Goal: Communication & Community: Answer question/provide support

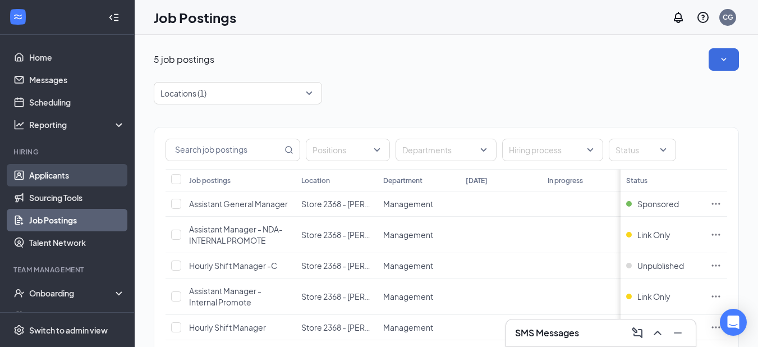
click at [57, 173] on link "Applicants" at bounding box center [77, 175] width 96 height 22
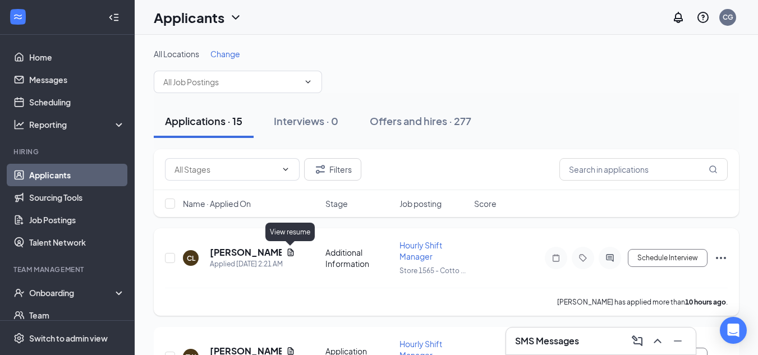
click at [286, 251] on icon "Document" at bounding box center [290, 252] width 9 height 9
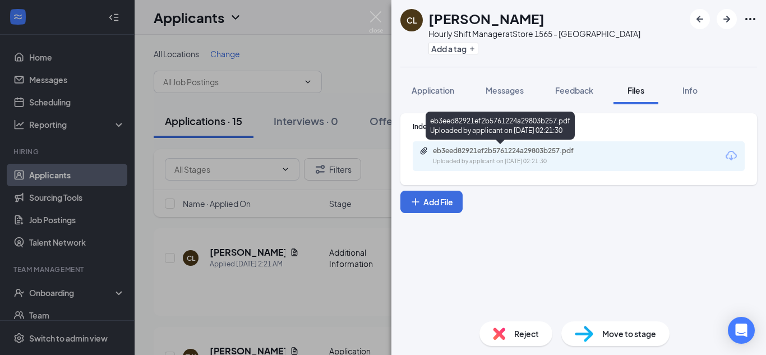
click at [503, 142] on div "eb3eed82921ef2b5761224a29803b257.pdf Uploaded by applicant on [DATE] 02:21:30" at bounding box center [500, 128] width 149 height 33
click at [501, 149] on div "eb3eed82921ef2b5761224a29803b257.pdf" at bounding box center [511, 150] width 157 height 9
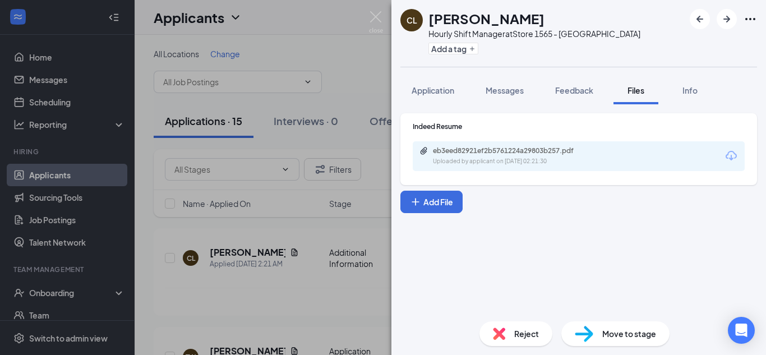
click at [522, 337] on span "Reject" at bounding box center [526, 334] width 25 height 12
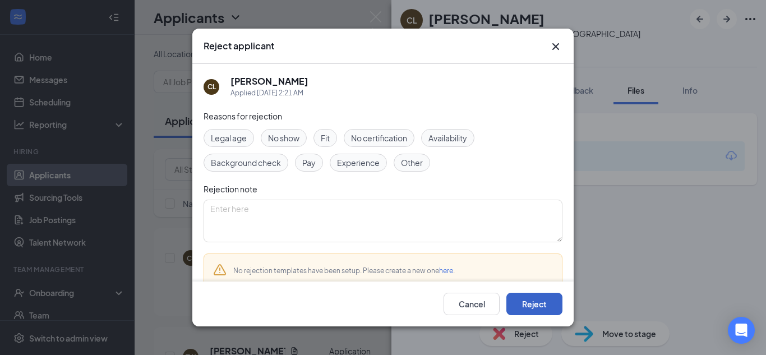
click at [537, 303] on button "Reject" at bounding box center [535, 304] width 56 height 22
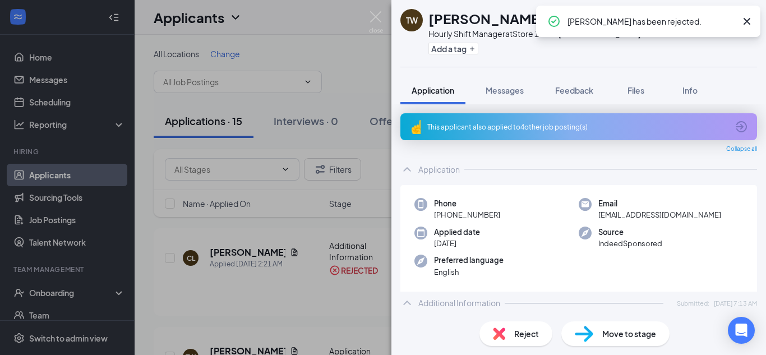
click at [520, 331] on span "Reject" at bounding box center [526, 334] width 25 height 12
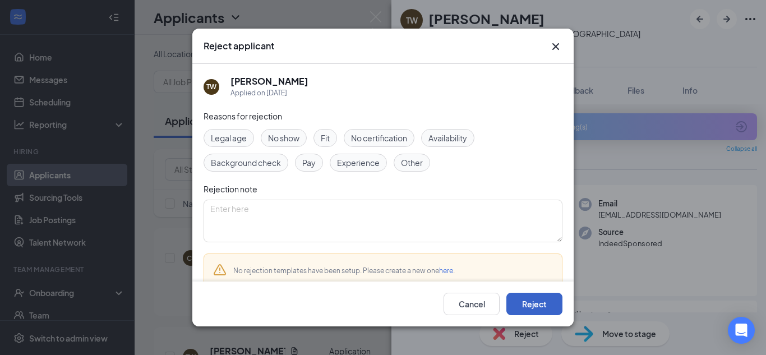
click at [530, 305] on button "Reject" at bounding box center [535, 304] width 56 height 22
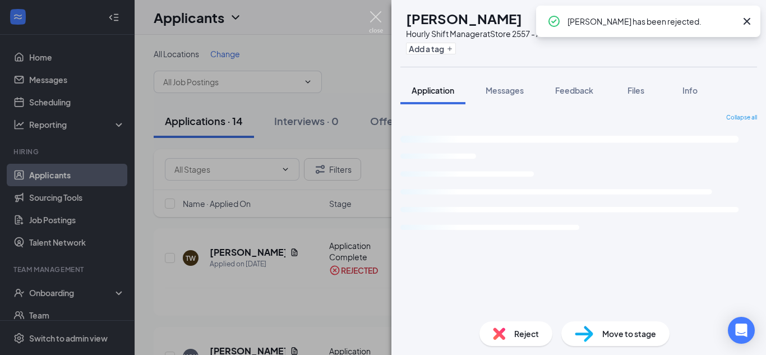
click at [379, 17] on img at bounding box center [376, 22] width 14 height 22
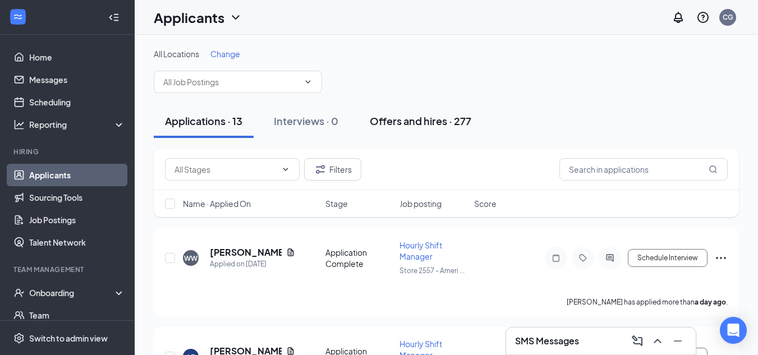
click at [417, 121] on div "Offers and hires · 277" at bounding box center [421, 121] width 102 height 14
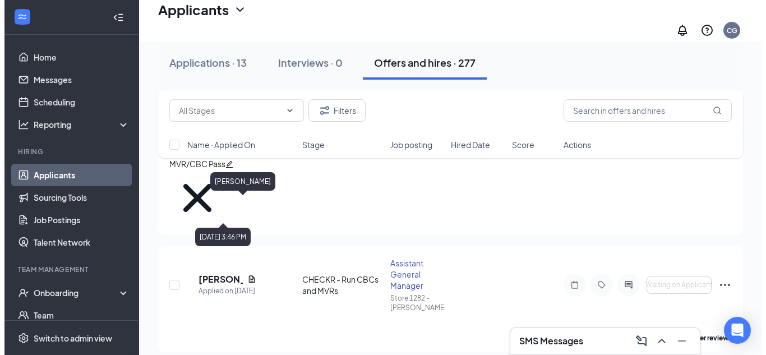
scroll to position [673, 0]
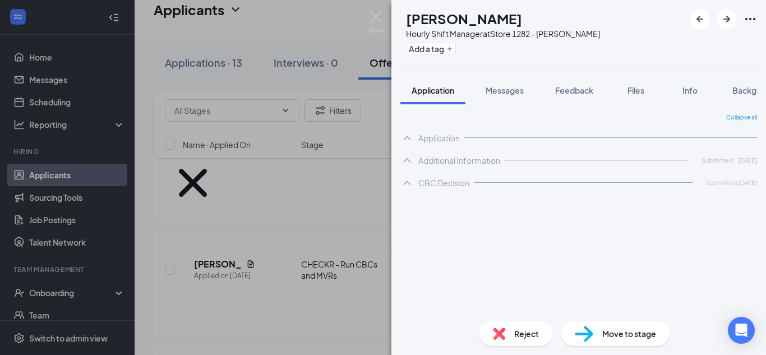
click at [522, 337] on span "Reject" at bounding box center [526, 334] width 25 height 12
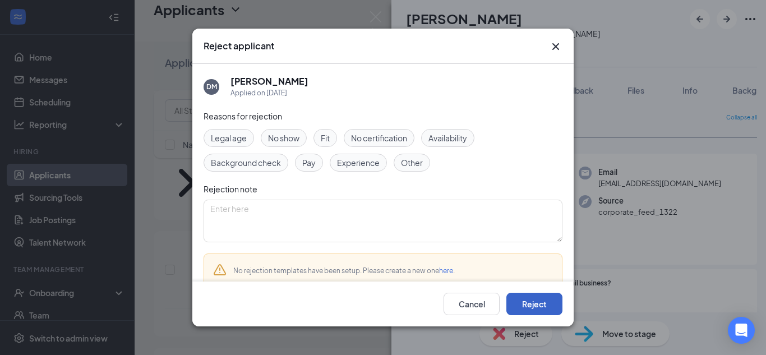
click at [526, 298] on button "Reject" at bounding box center [535, 304] width 56 height 22
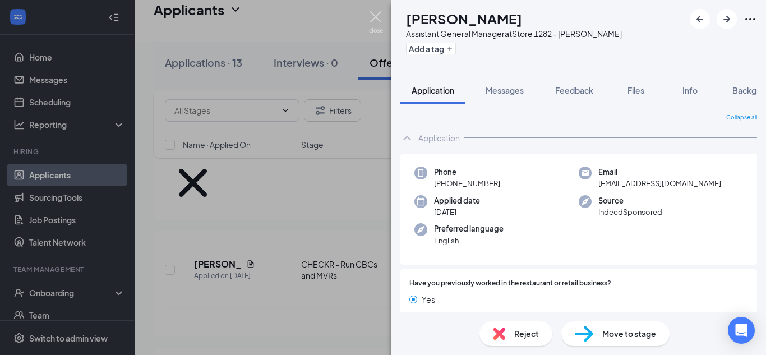
click at [376, 15] on img at bounding box center [376, 22] width 14 height 22
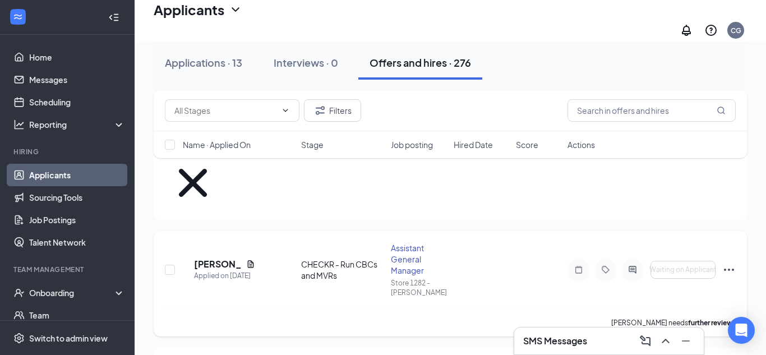
scroll to position [505, 0]
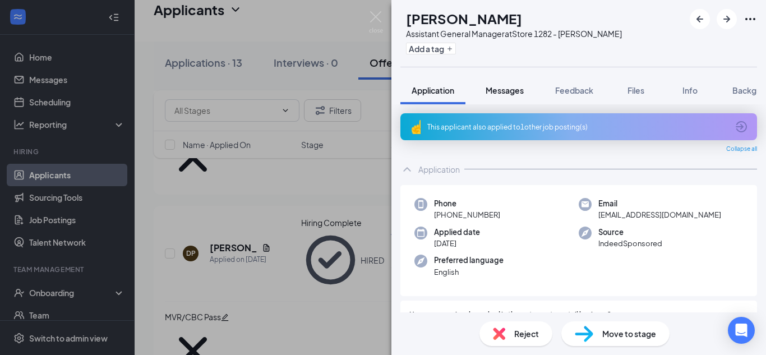
click at [518, 92] on span "Messages" at bounding box center [505, 90] width 38 height 10
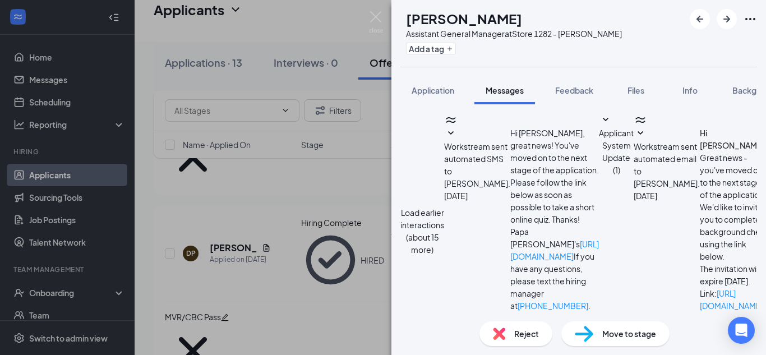
type textarea "Could you meet at the Syracuse store [DATE] at 12pm"
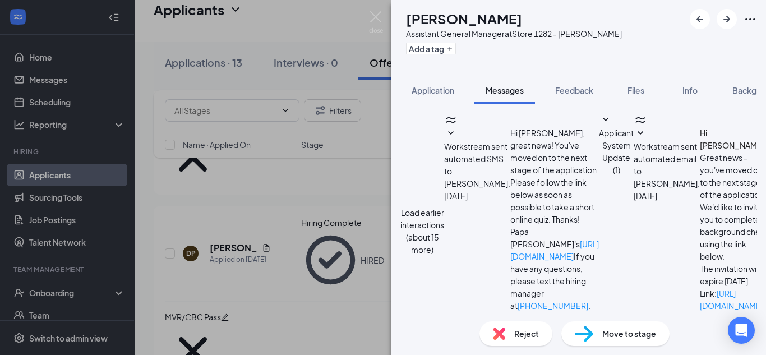
scroll to position [622, 0]
click at [371, 15] on img at bounding box center [376, 22] width 14 height 22
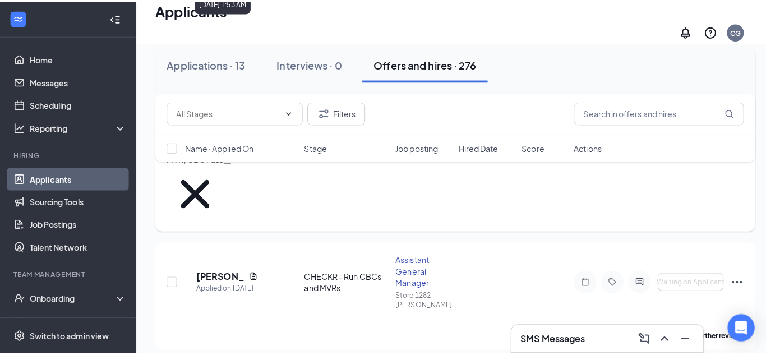
scroll to position [729, 0]
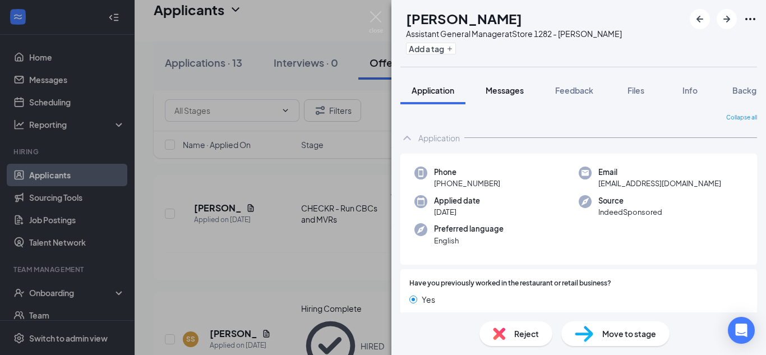
click at [508, 88] on span "Messages" at bounding box center [505, 90] width 38 height 10
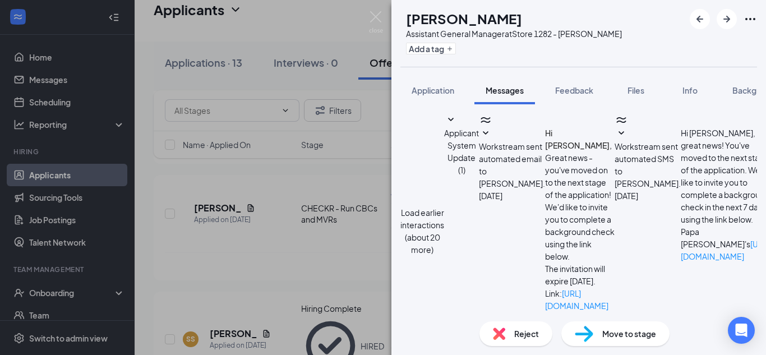
scroll to position [532, 0]
type textarea "We'd love to move forward and offer you a position with us. Let me know what da…"
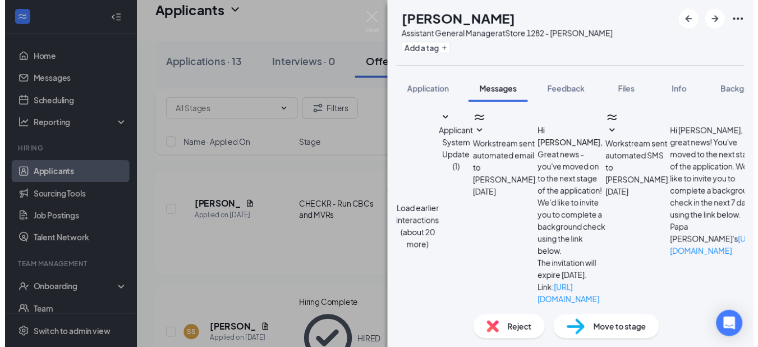
scroll to position [628, 0]
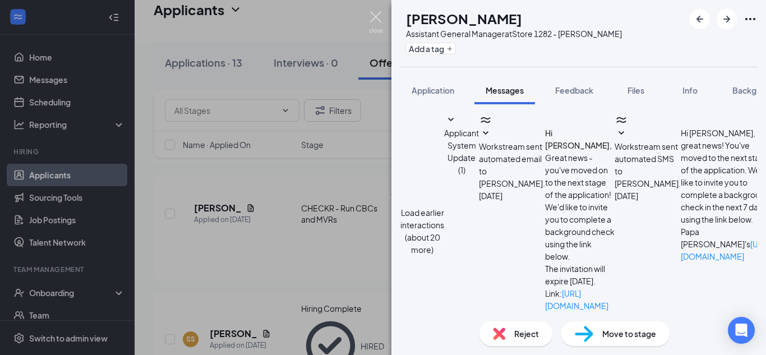
click at [375, 15] on img at bounding box center [376, 22] width 14 height 22
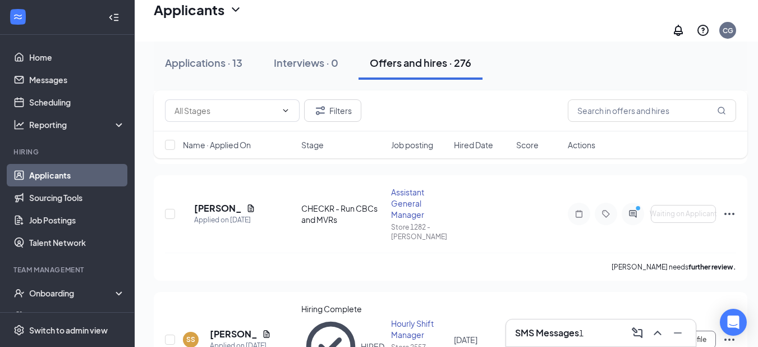
click at [602, 338] on div "SMS Messages 1" at bounding box center [601, 333] width 172 height 18
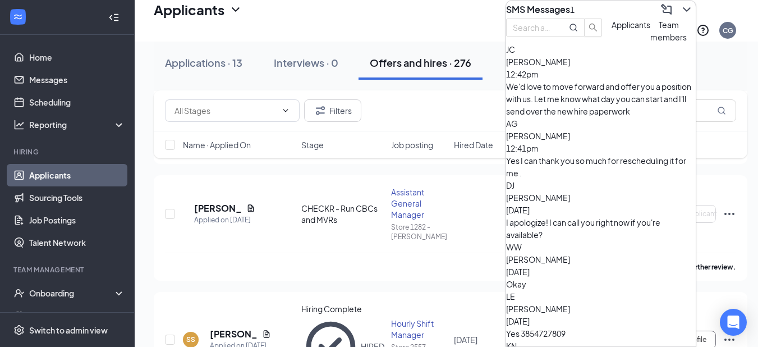
click at [574, 154] on div "Yes I can thank you so much for rescheduling it for me ." at bounding box center [601, 166] width 190 height 25
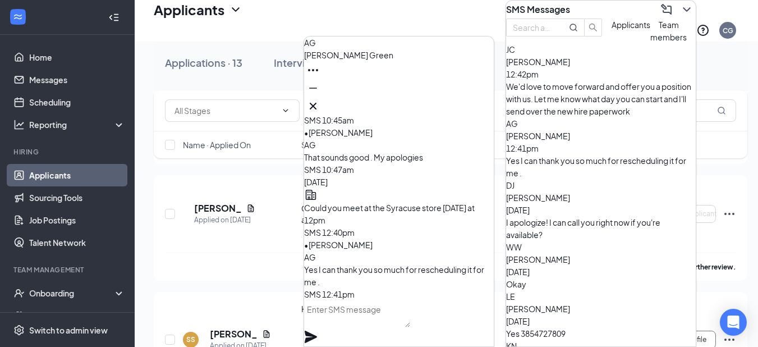
click at [395, 327] on textarea at bounding box center [357, 313] width 106 height 27
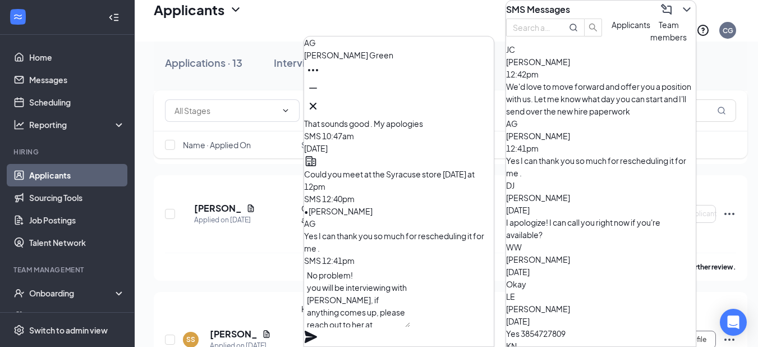
type textarea "No problem! you will be interviewing with [PERSON_NAME], if anything comes up, …"
click at [317, 330] on icon "Plane" at bounding box center [311, 336] width 12 height 12
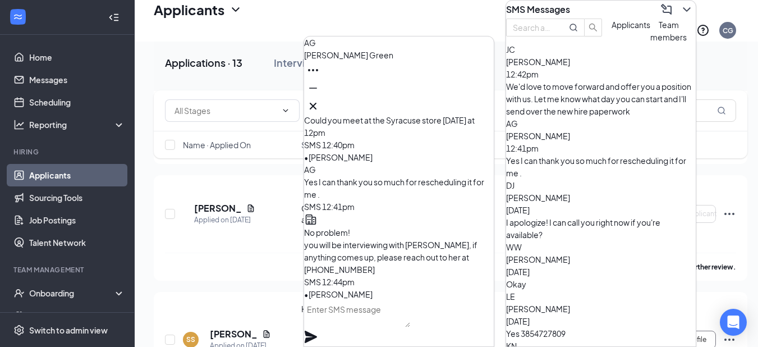
scroll to position [0, 0]
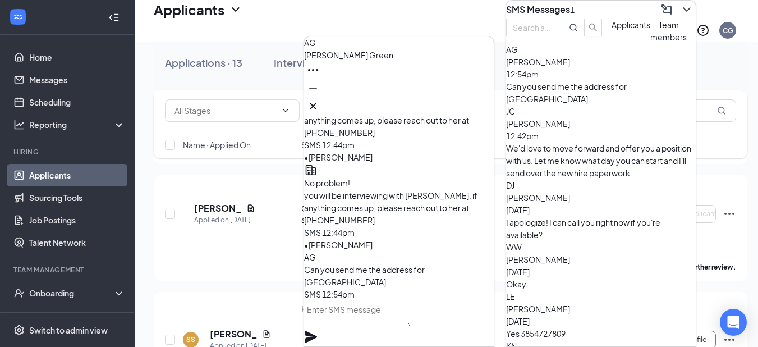
click at [356, 318] on textarea at bounding box center [357, 313] width 106 height 27
paste textarea "895 W [STREET_ADDRESS]"
type textarea "895 W [STREET_ADDRESS]"
click at [317, 330] on icon "Plane" at bounding box center [311, 336] width 12 height 12
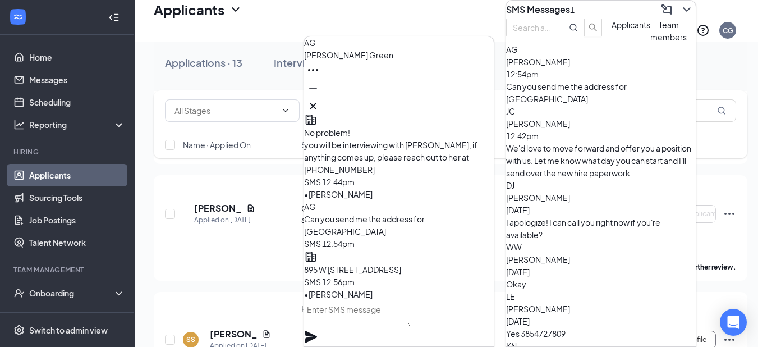
click at [680, 9] on icon "ChevronDown" at bounding box center [686, 9] width 13 height 13
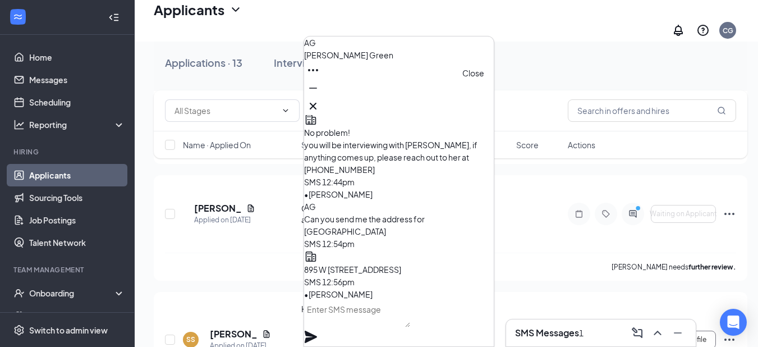
click at [316, 103] on icon "Cross" at bounding box center [313, 106] width 7 height 7
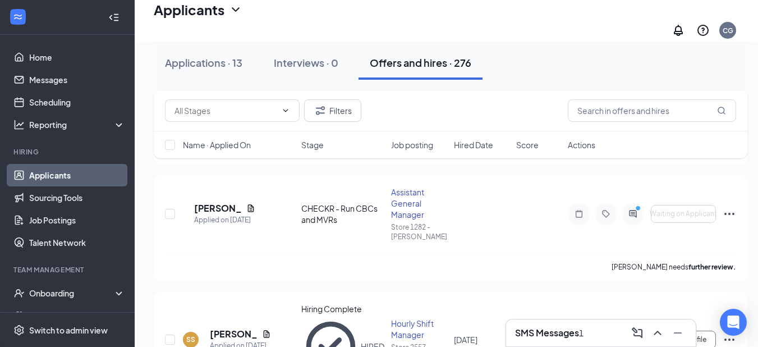
click at [578, 328] on h3 "SMS Messages" at bounding box center [547, 333] width 64 height 12
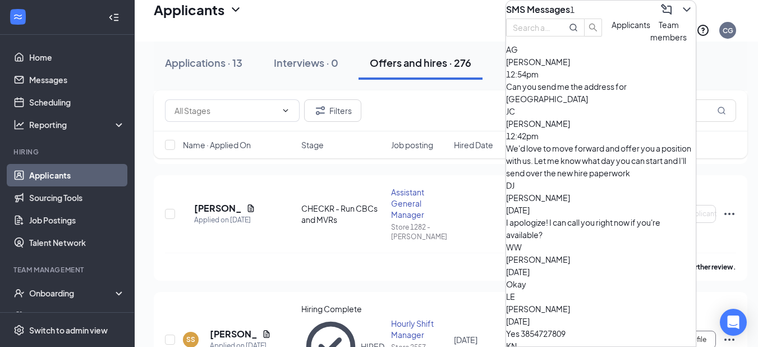
click at [632, 80] on div "[PERSON_NAME] 12:54pm" at bounding box center [601, 68] width 190 height 25
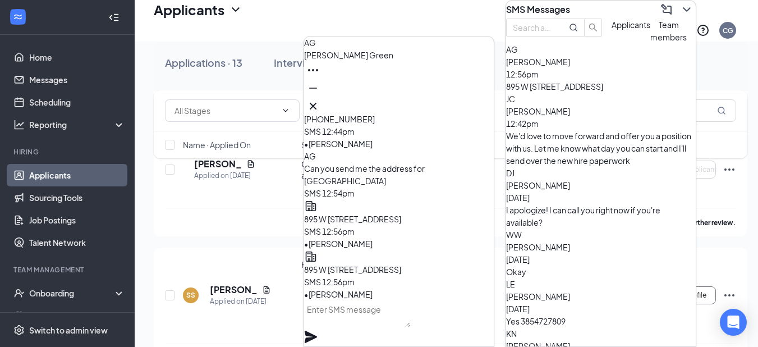
scroll to position [842, 0]
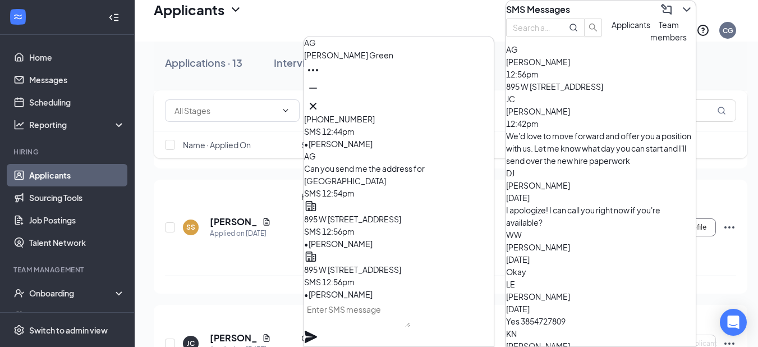
click at [320, 99] on icon "Cross" at bounding box center [312, 105] width 13 height 13
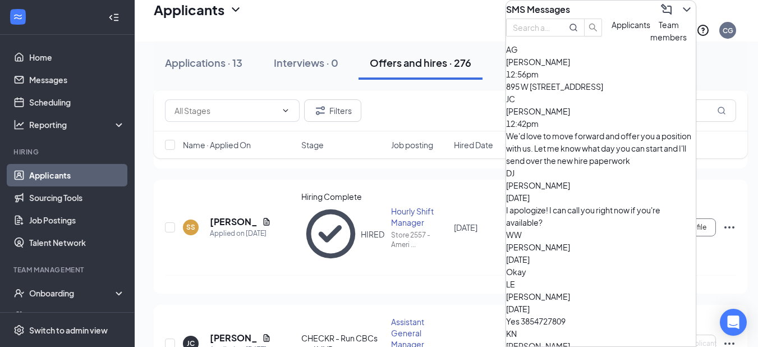
click at [685, 2] on button at bounding box center [687, 10] width 18 height 18
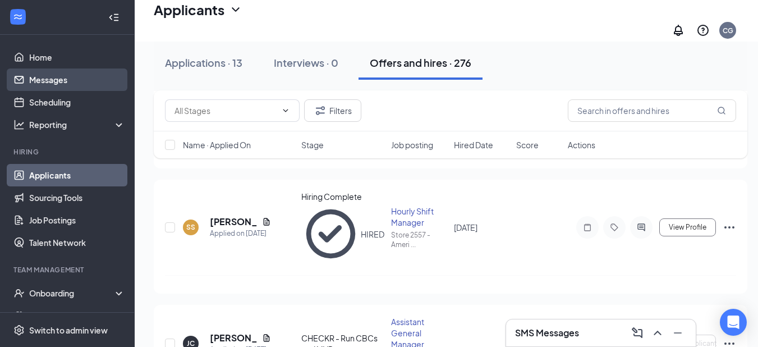
click at [55, 84] on link "Messages" at bounding box center [77, 79] width 96 height 22
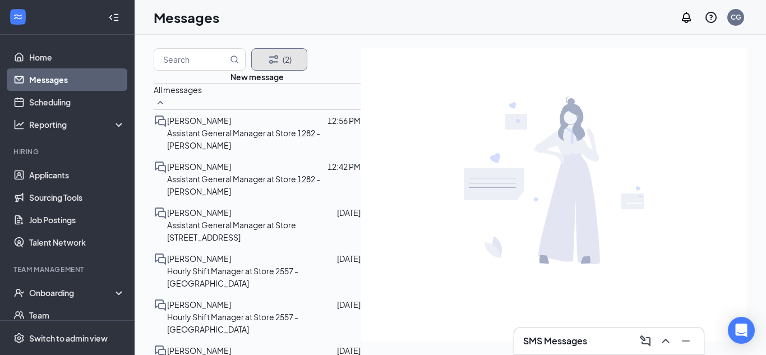
click at [285, 71] on button "(2)" at bounding box center [279, 59] width 56 height 22
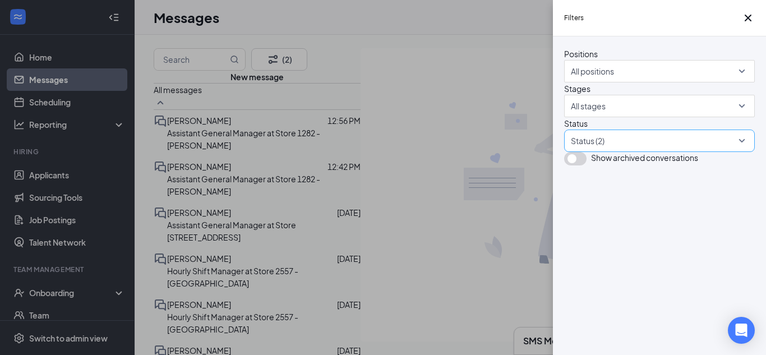
click at [608, 150] on div at bounding box center [654, 141] width 174 height 18
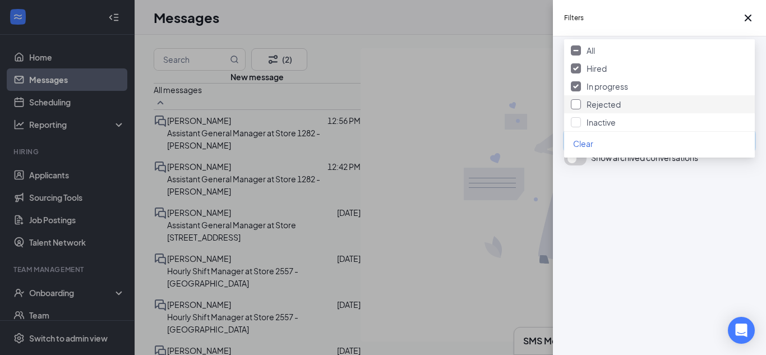
click at [613, 109] on span "Rejected" at bounding box center [604, 104] width 34 height 10
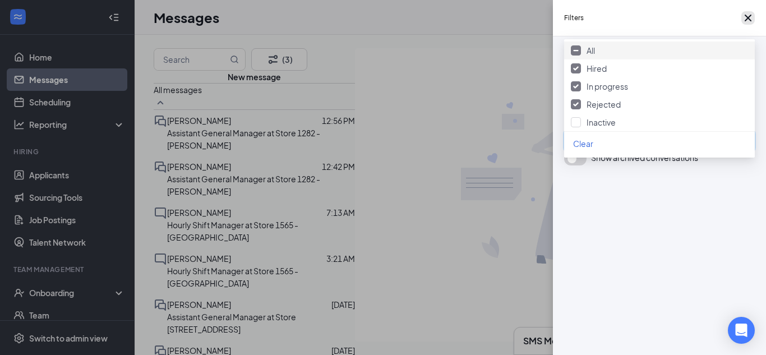
click at [742, 21] on icon "Cross" at bounding box center [748, 17] width 13 height 13
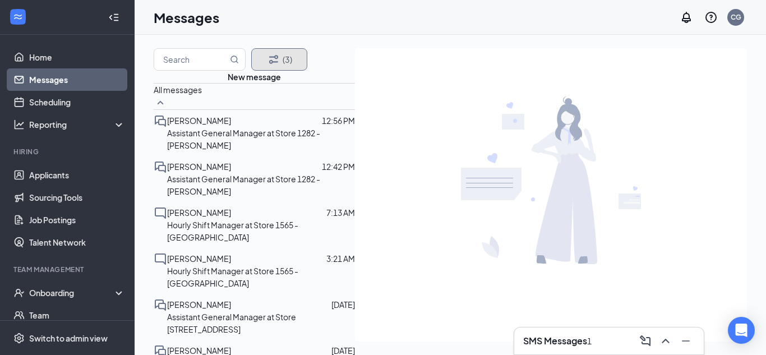
scroll to position [56, 0]
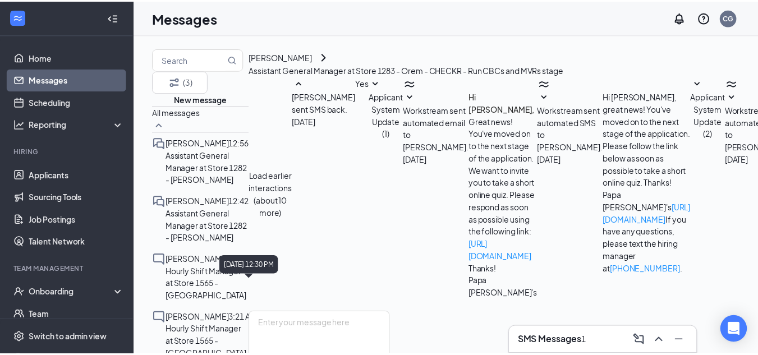
scroll to position [311, 0]
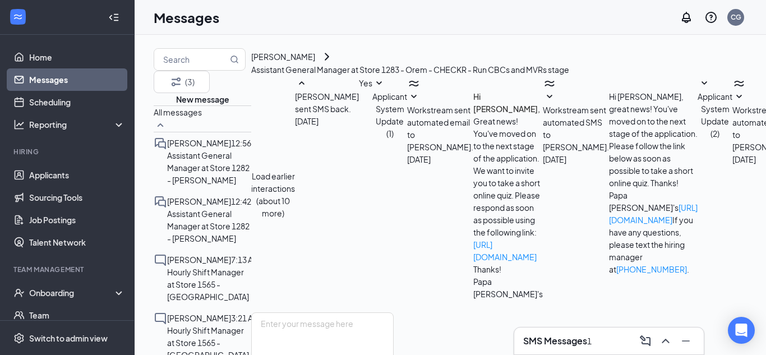
click at [582, 346] on h3 "SMS Messages" at bounding box center [555, 341] width 64 height 12
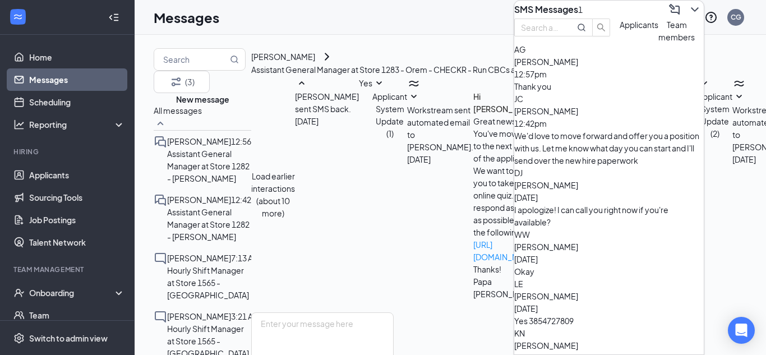
click at [583, 93] on div "[PERSON_NAME] 12:57pm Thank you" at bounding box center [609, 74] width 190 height 37
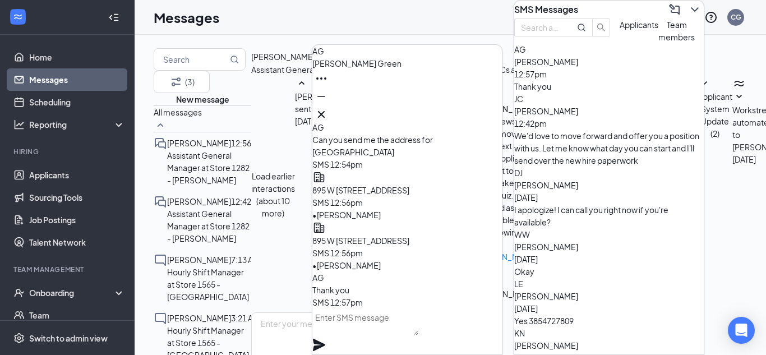
click at [688, 15] on icon "ChevronDown" at bounding box center [694, 9] width 13 height 13
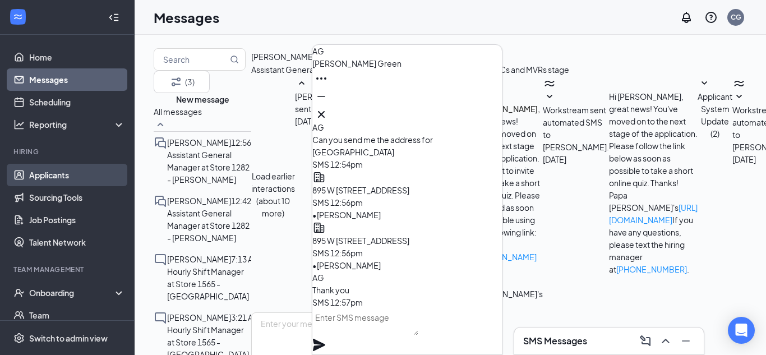
click at [42, 180] on link "Applicants" at bounding box center [77, 175] width 96 height 22
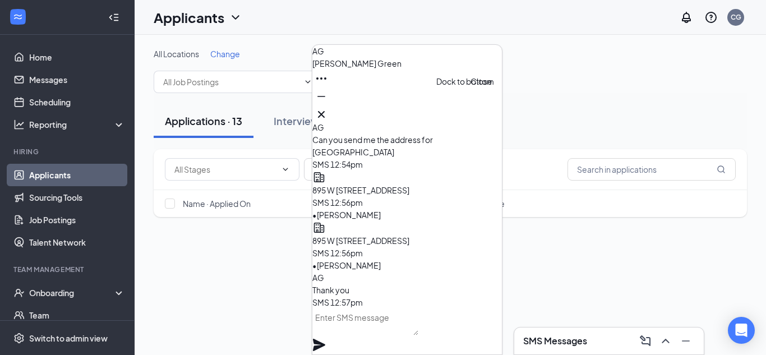
click at [328, 112] on icon "Cross" at bounding box center [321, 114] width 13 height 13
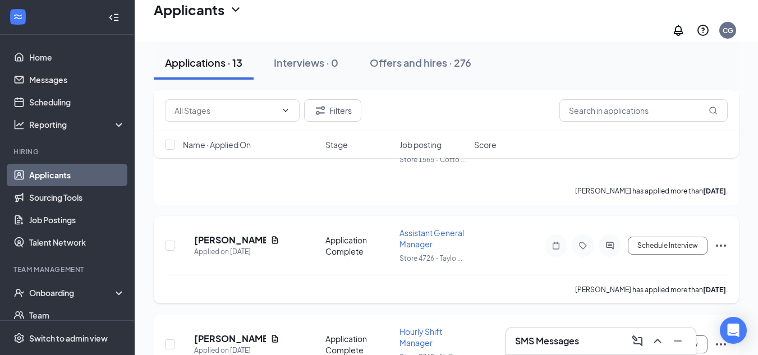
scroll to position [1103, 0]
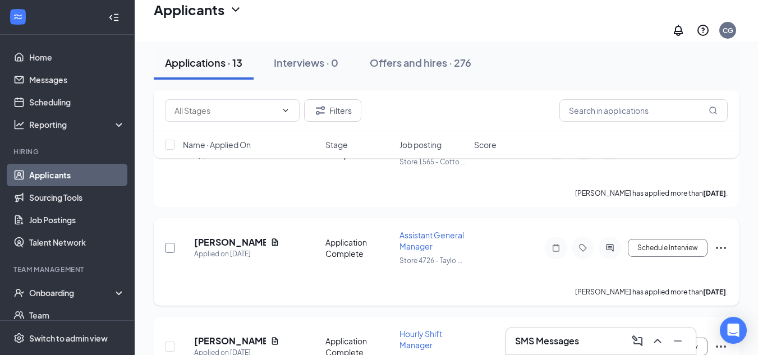
click at [165, 243] on input "checkbox" at bounding box center [170, 248] width 10 height 10
checkbox input "true"
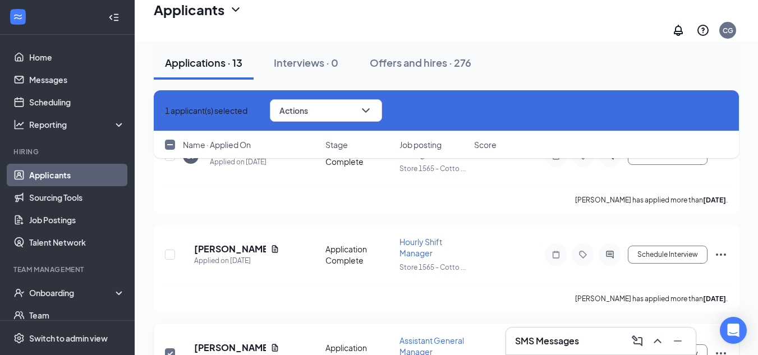
scroll to position [991, 0]
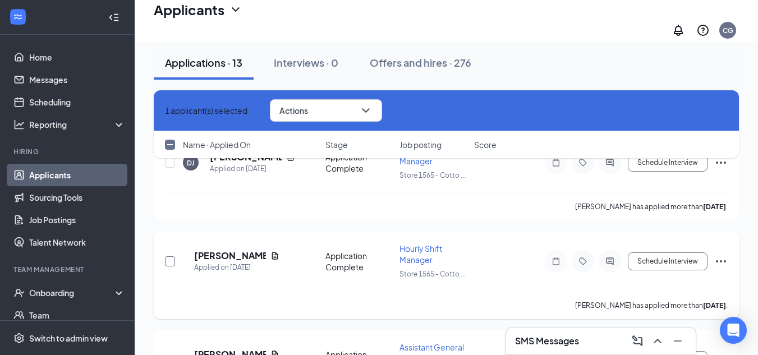
click at [169, 256] on input "checkbox" at bounding box center [170, 261] width 10 height 10
checkbox input "true"
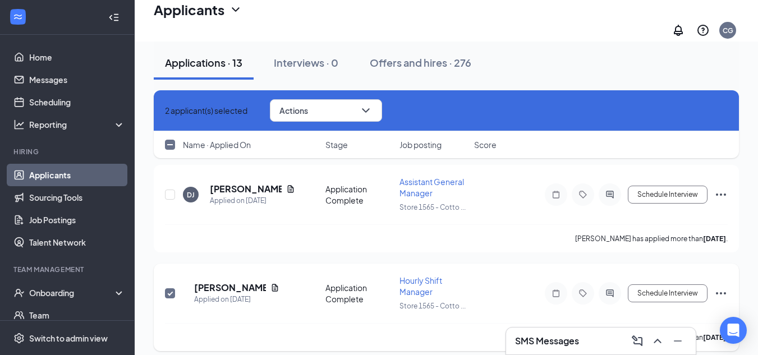
scroll to position [935, 0]
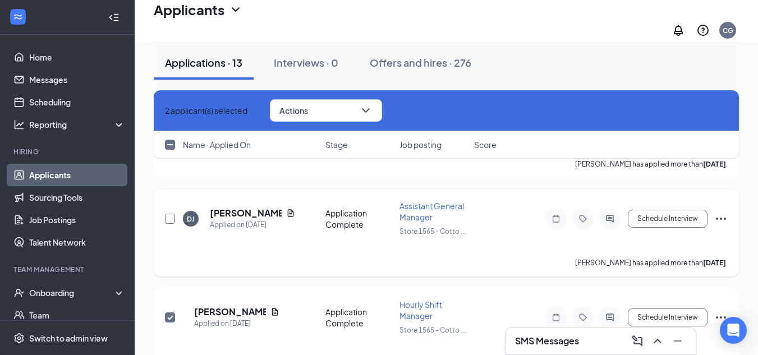
click at [168, 214] on input "checkbox" at bounding box center [170, 219] width 10 height 10
checkbox input "true"
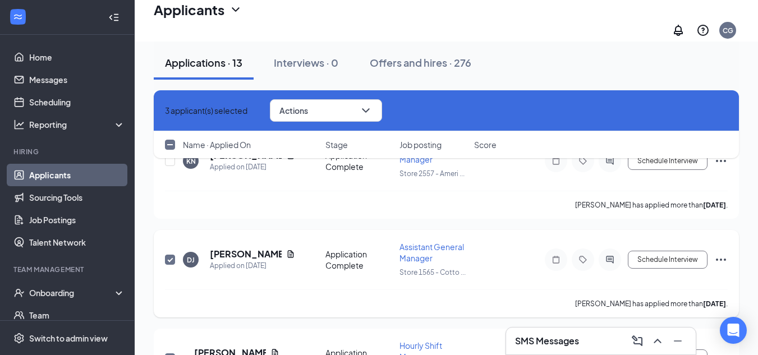
scroll to position [822, 0]
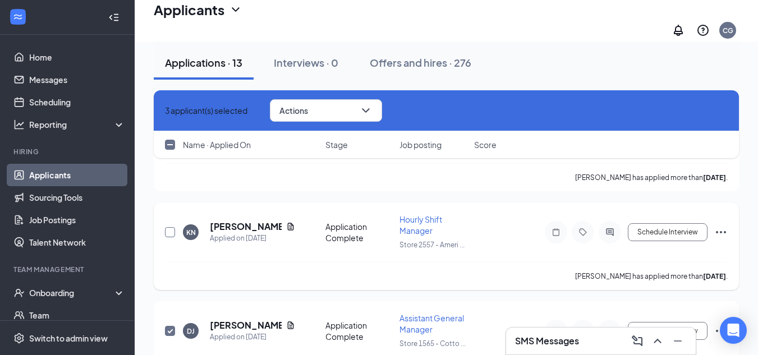
click at [172, 227] on input "checkbox" at bounding box center [170, 232] width 10 height 10
checkbox input "true"
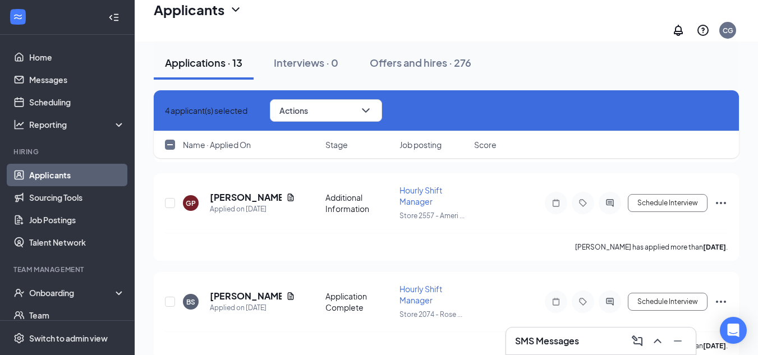
scroll to position [318, 0]
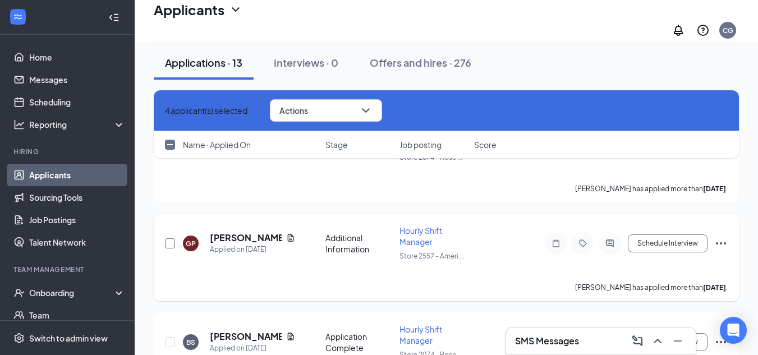
click at [167, 238] on input "checkbox" at bounding box center [170, 243] width 10 height 10
click at [337, 114] on button "Actions" at bounding box center [326, 110] width 112 height 22
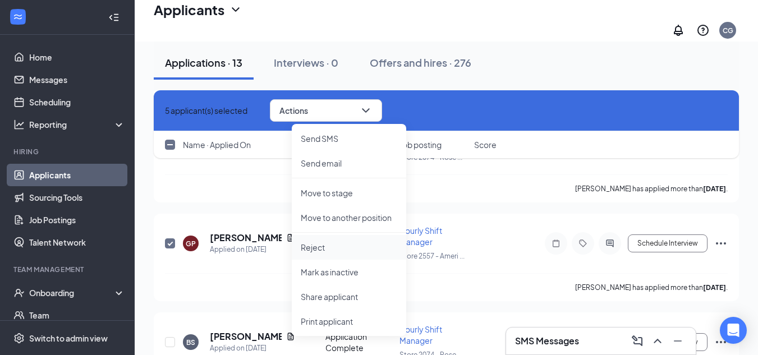
click at [320, 244] on p "Reject" at bounding box center [349, 247] width 96 height 11
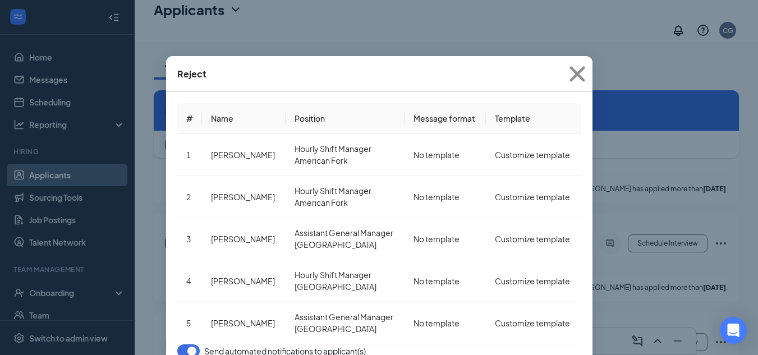
click at [189, 344] on button "button" at bounding box center [188, 350] width 22 height 13
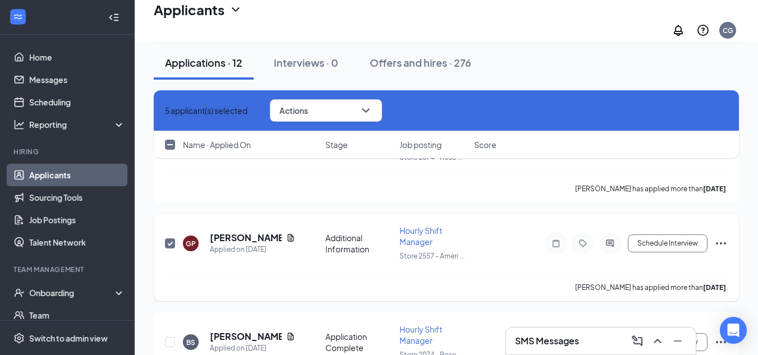
checkbox input "false"
checkbox input "true"
checkbox input "false"
click at [547, 344] on h3 "SMS Messages" at bounding box center [547, 341] width 64 height 12
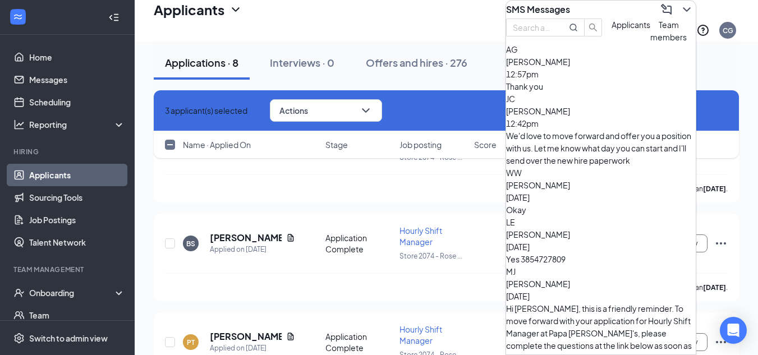
click at [680, 8] on icon "ChevronDown" at bounding box center [686, 9] width 13 height 13
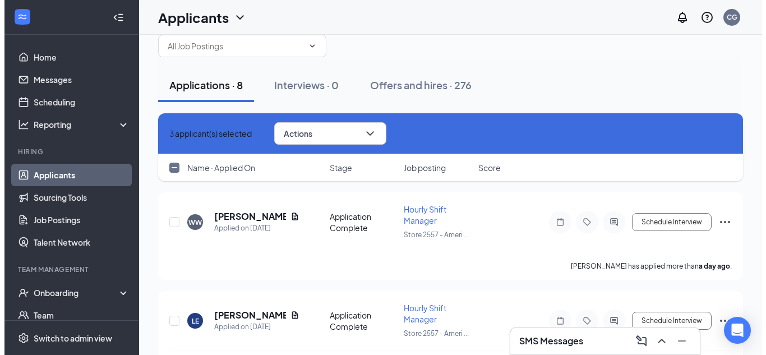
scroll to position [0, 0]
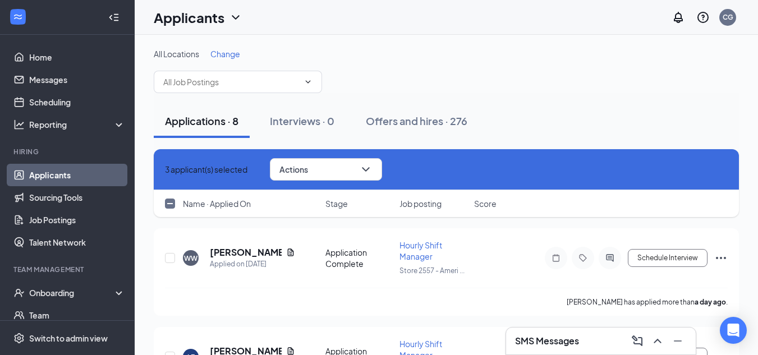
click at [165, 169] on icon "Cross" at bounding box center [165, 169] width 0 height 0
checkbox input "false"
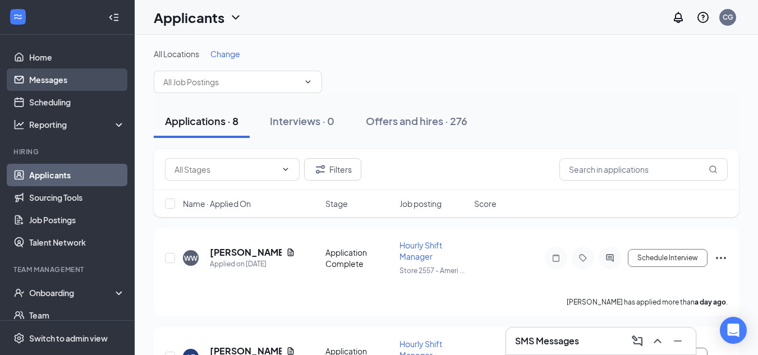
click at [58, 84] on link "Messages" at bounding box center [77, 79] width 96 height 22
